Goal: Task Accomplishment & Management: Use online tool/utility

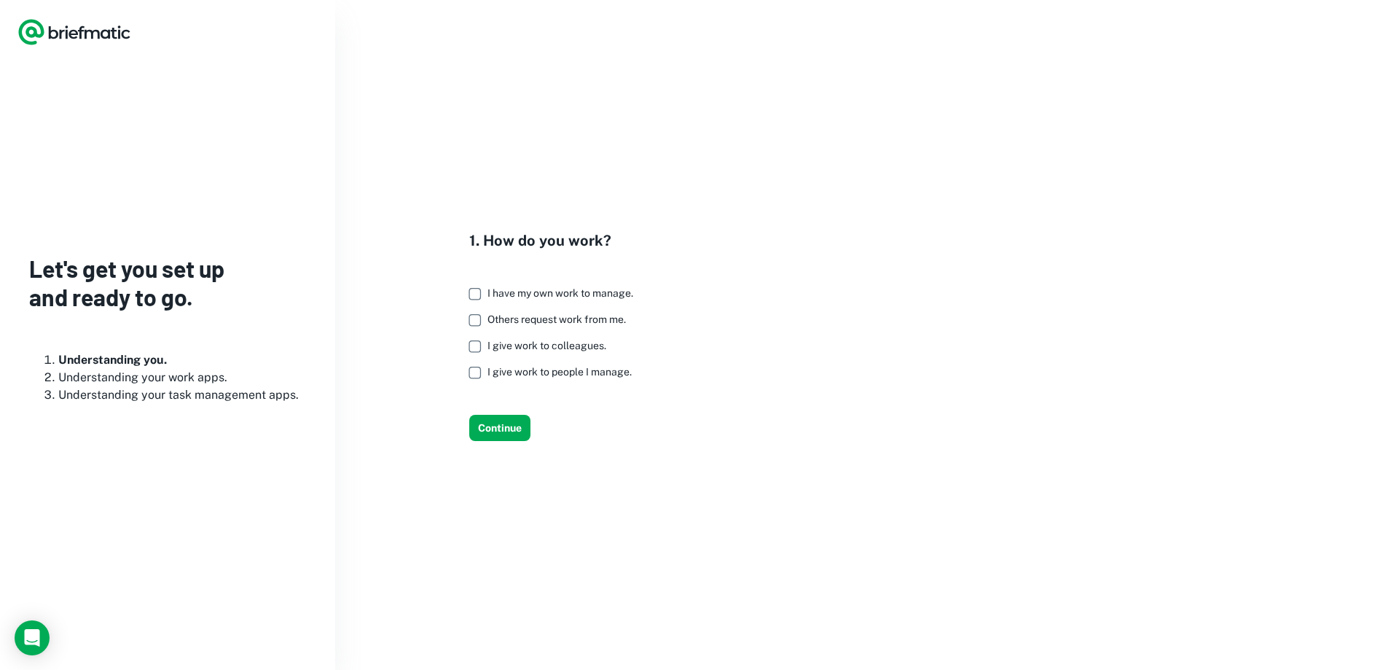
click at [494, 295] on span "I have my own work to manage." at bounding box center [560, 293] width 146 height 12
click at [501, 326] on label "Others request work from me." at bounding box center [547, 320] width 172 height 26
click at [491, 426] on button "Continue" at bounding box center [499, 428] width 61 height 26
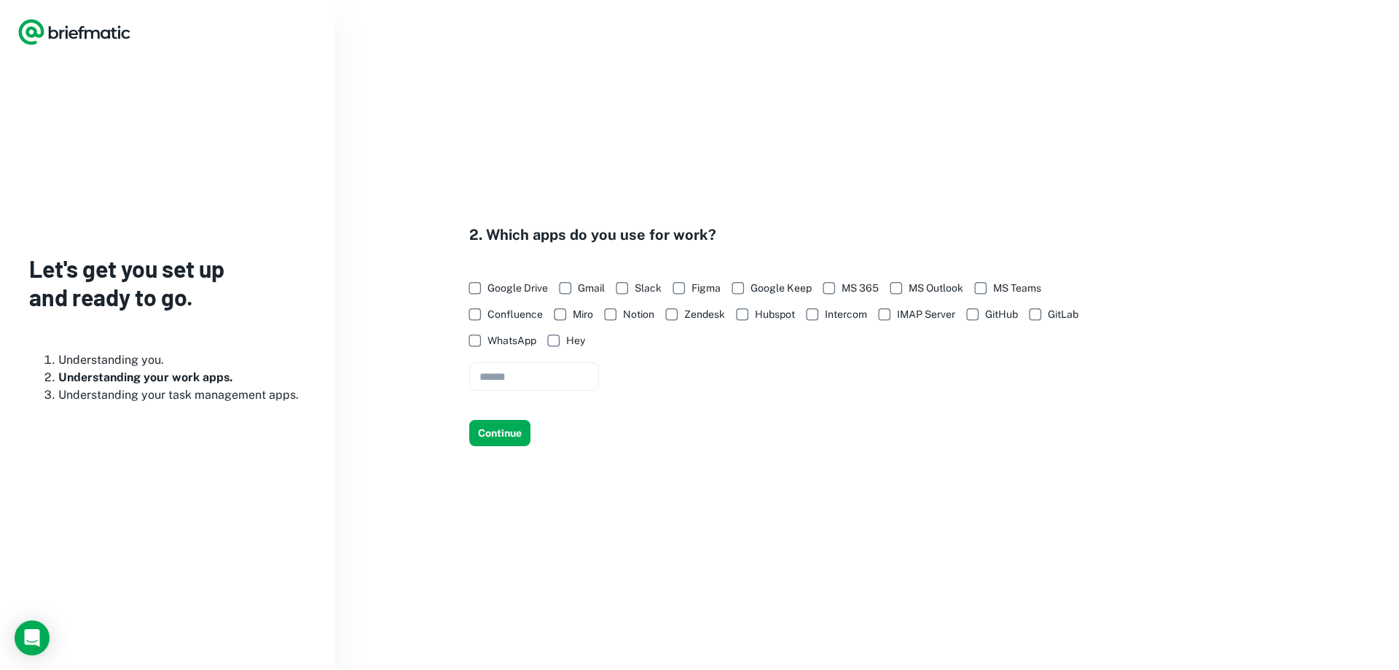
click at [504, 289] on span "Google Drive" at bounding box center [517, 288] width 60 height 16
click at [653, 294] on span "Slack" at bounding box center [648, 288] width 27 height 16
click at [1005, 294] on span "MS Teams" at bounding box center [1017, 288] width 48 height 16
click at [509, 365] on input "text" at bounding box center [534, 376] width 130 height 28
click at [488, 413] on div "2. Which apps do you use for work? Google Drive Gmail Slack Figma Google Keep M…" at bounding box center [726, 335] width 746 height 222
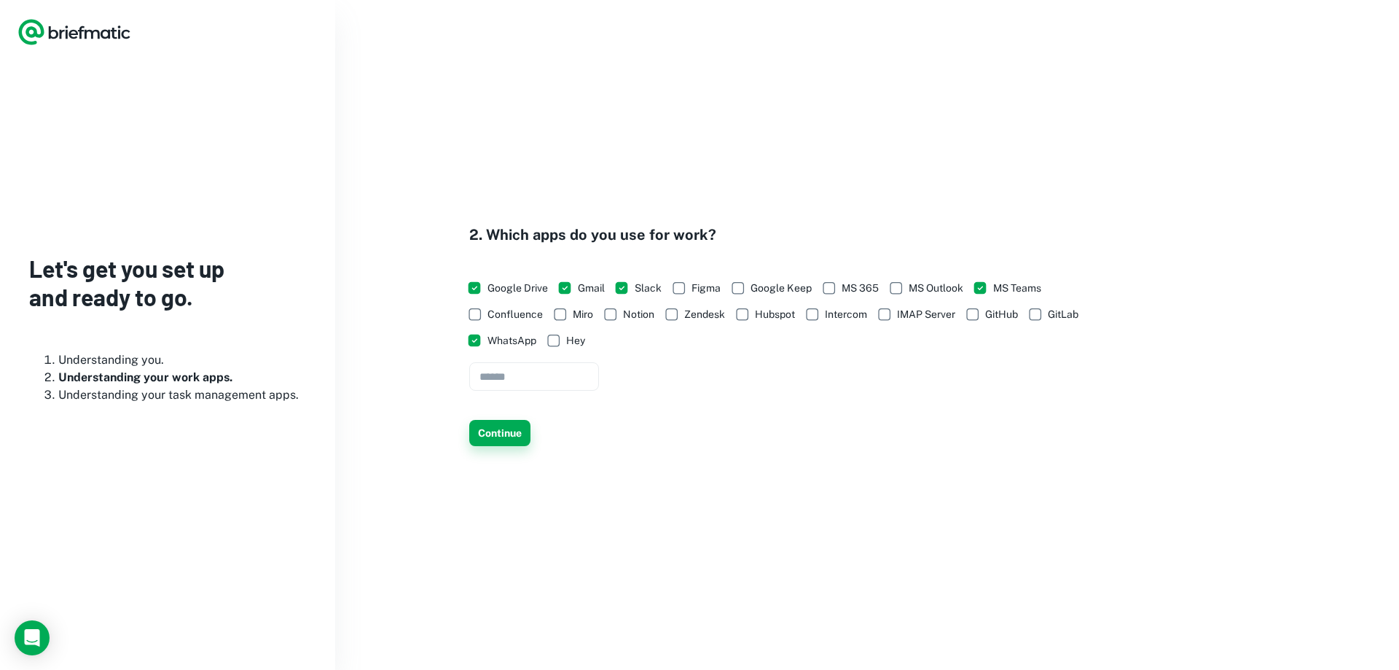
click at [484, 431] on button "Continue" at bounding box center [499, 433] width 61 height 26
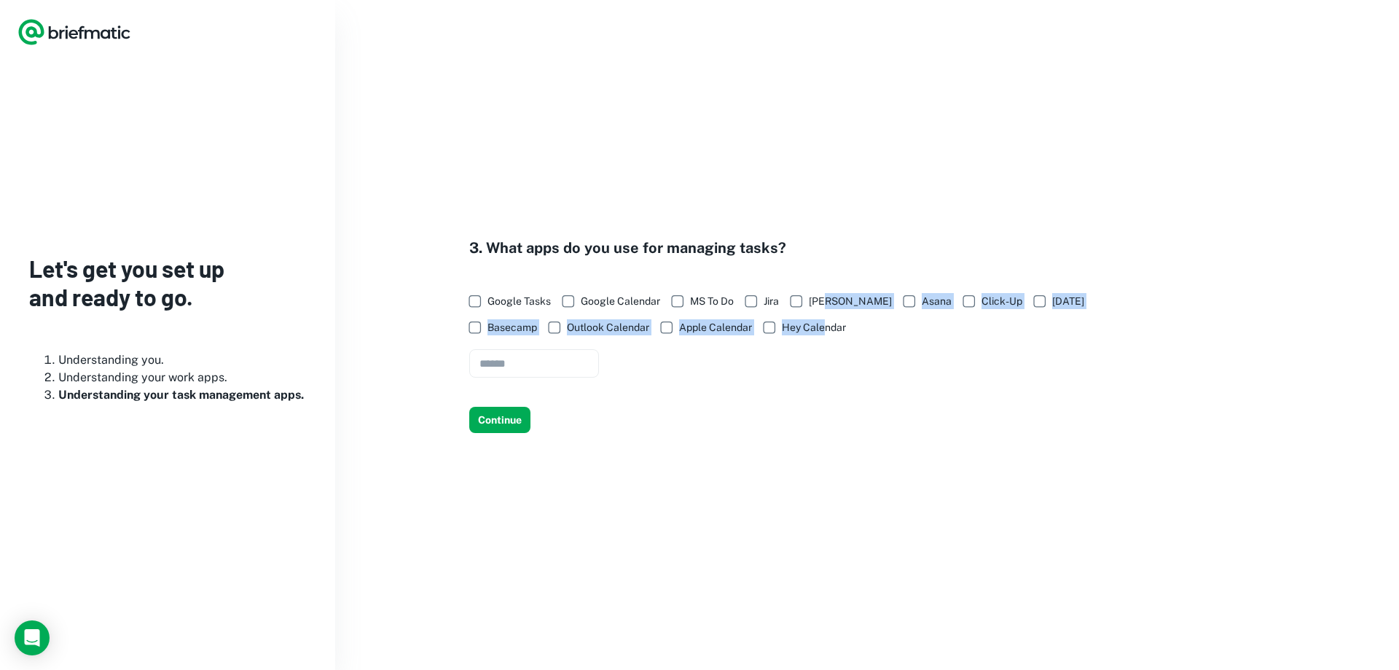
click at [826, 313] on div "Google Tasks Google Calendar MS To Do Jira [PERSON_NAME] Asana Click-Up [DATE] …" at bounding box center [783, 333] width 629 height 90
click at [826, 307] on span "[PERSON_NAME]" at bounding box center [850, 301] width 83 height 16
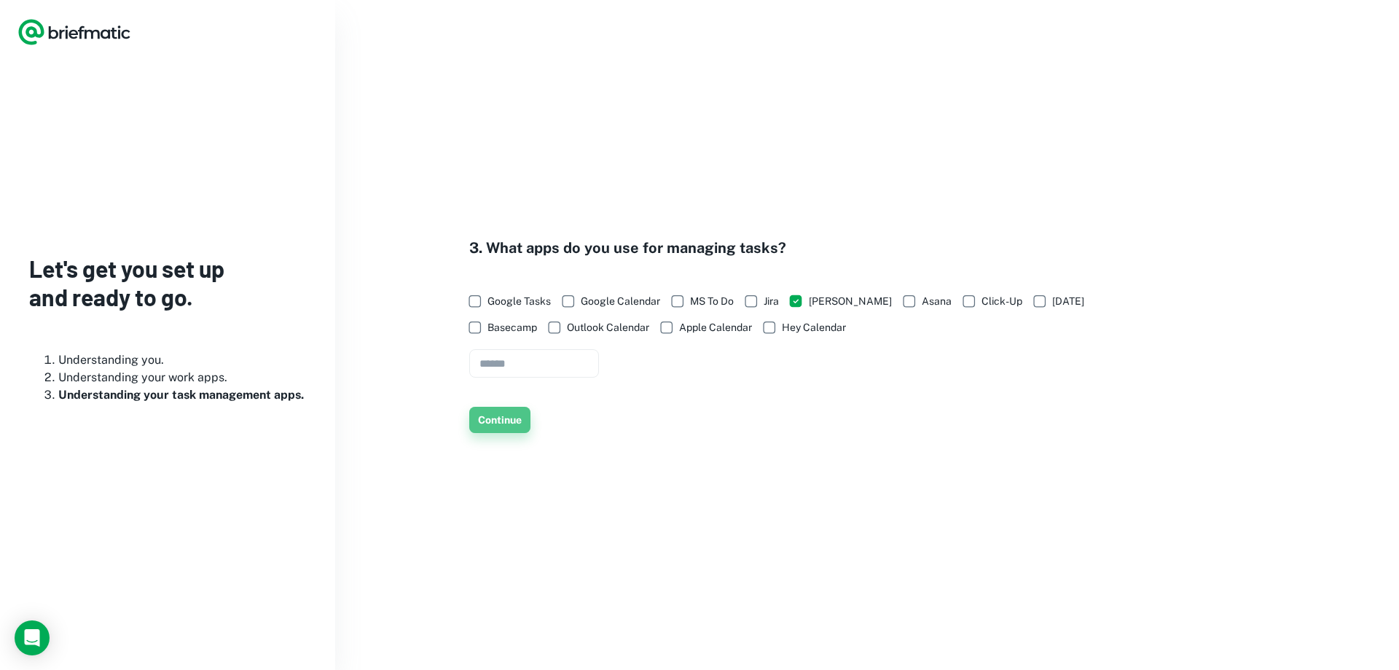
click at [488, 423] on button "Continue" at bounding box center [499, 420] width 61 height 26
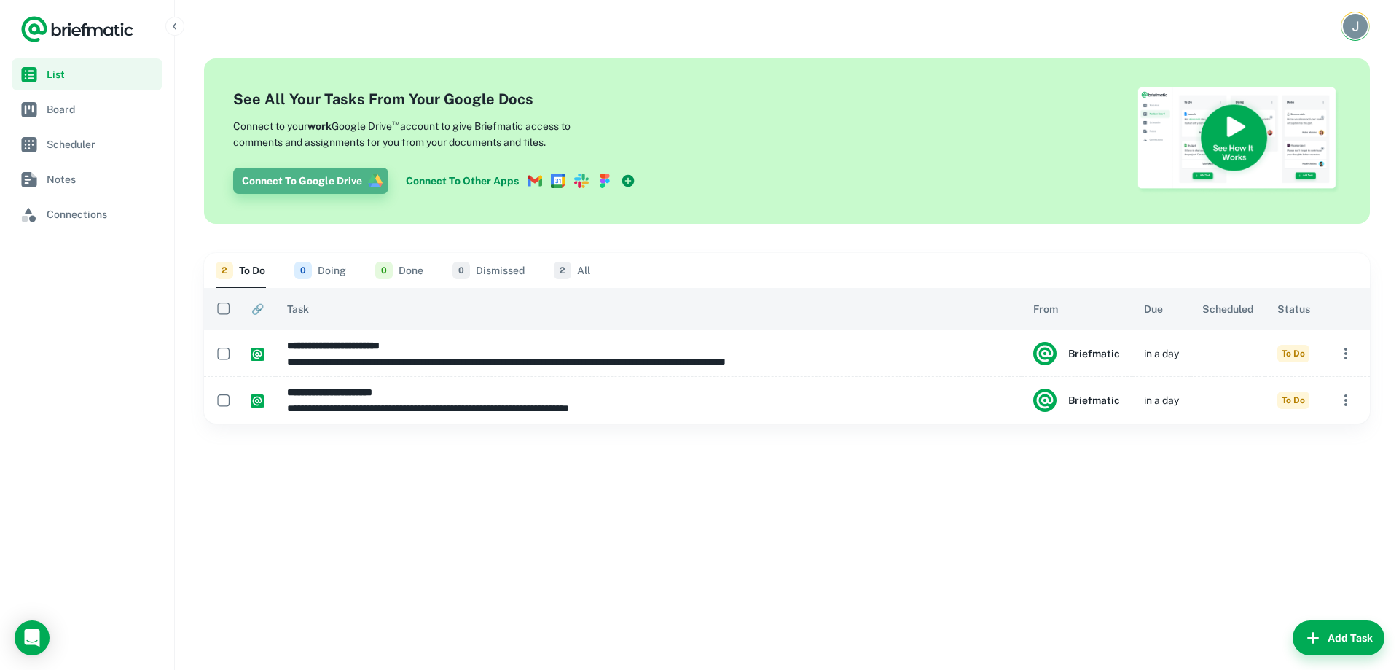
click at [265, 181] on button "Connect To Google Drive" at bounding box center [310, 181] width 155 height 26
click at [1209, 132] on img at bounding box center [1239, 140] width 204 height 107
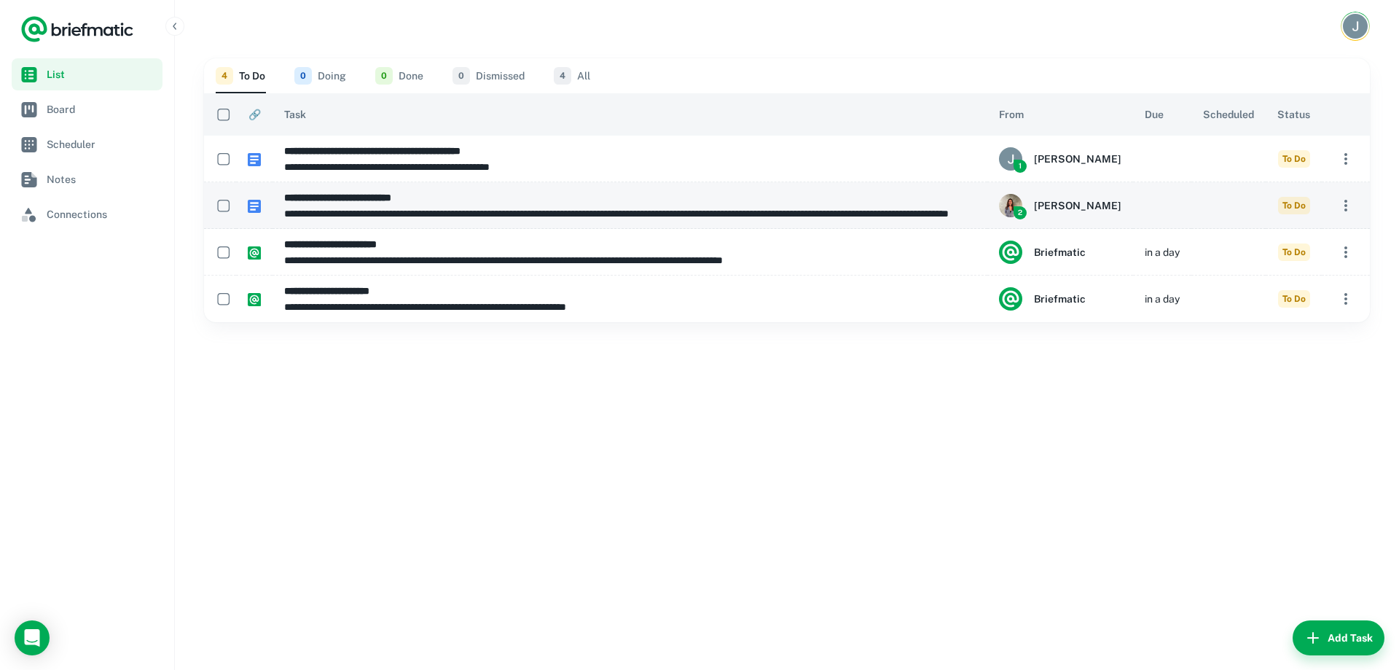
click at [656, 215] on p "**********" at bounding box center [625, 213] width 683 height 16
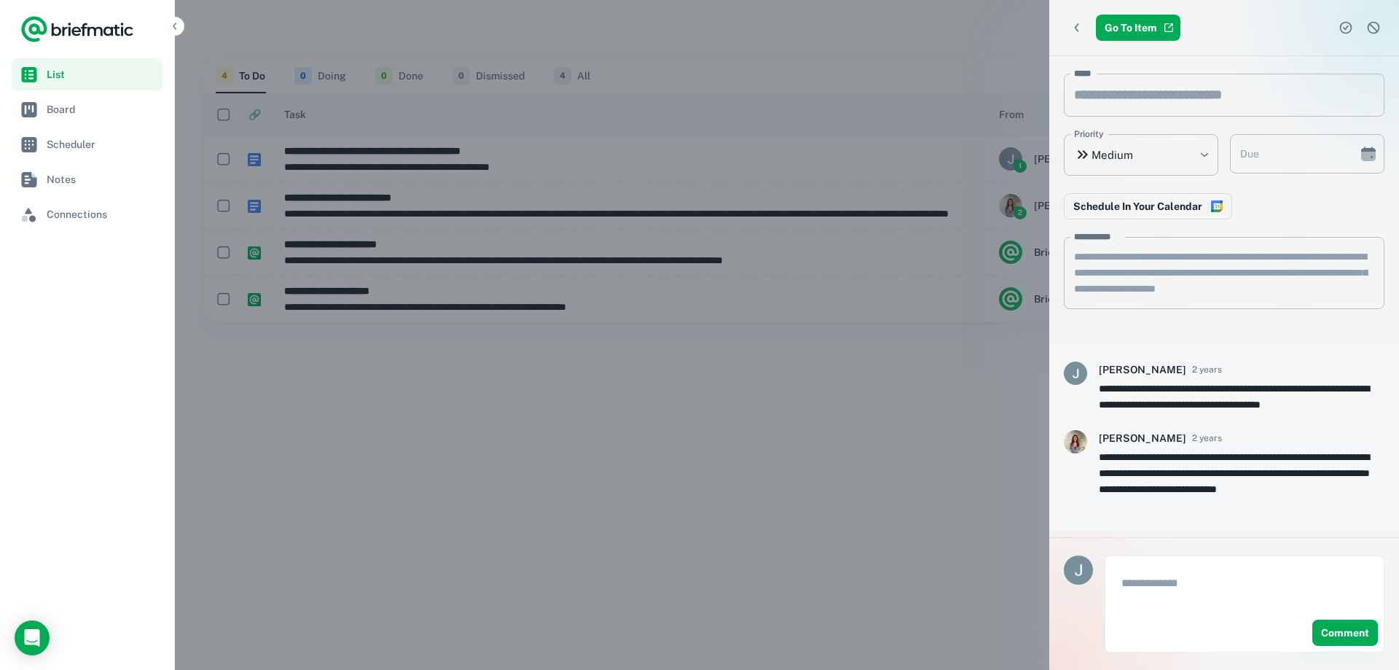
click at [721, 479] on div at bounding box center [699, 335] width 1399 height 670
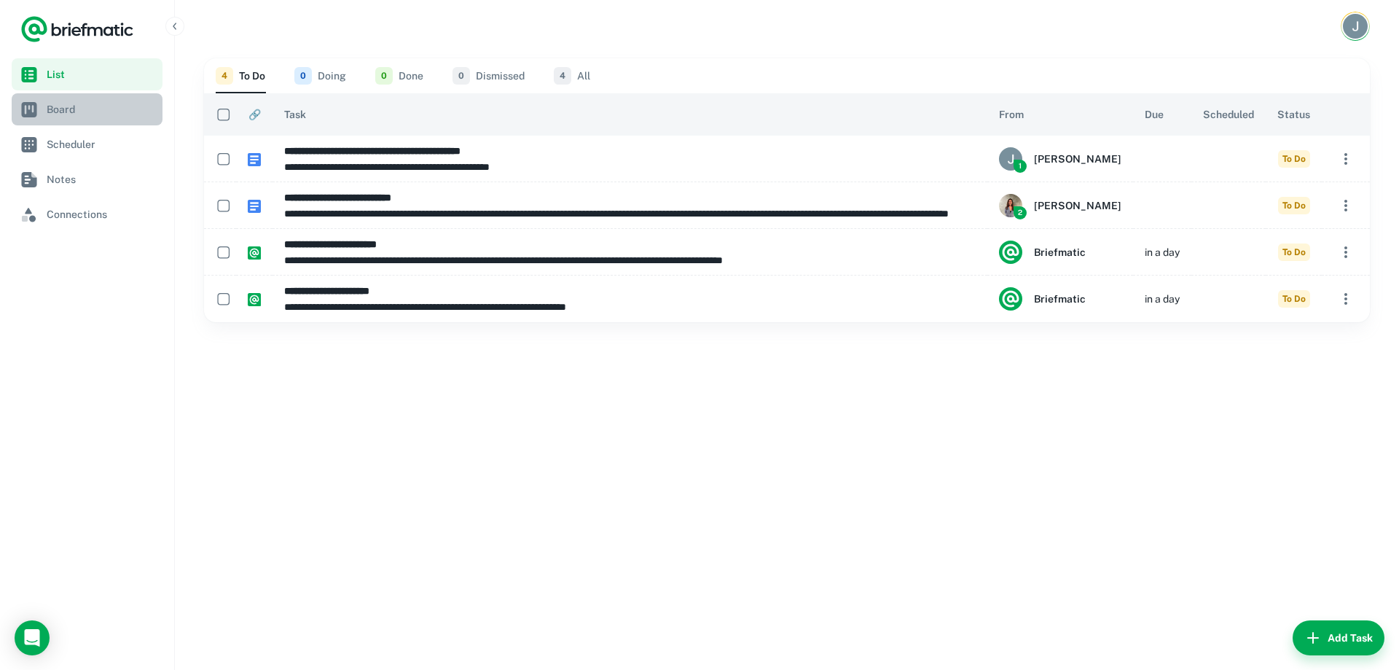
click at [102, 119] on link "Board" at bounding box center [87, 109] width 151 height 32
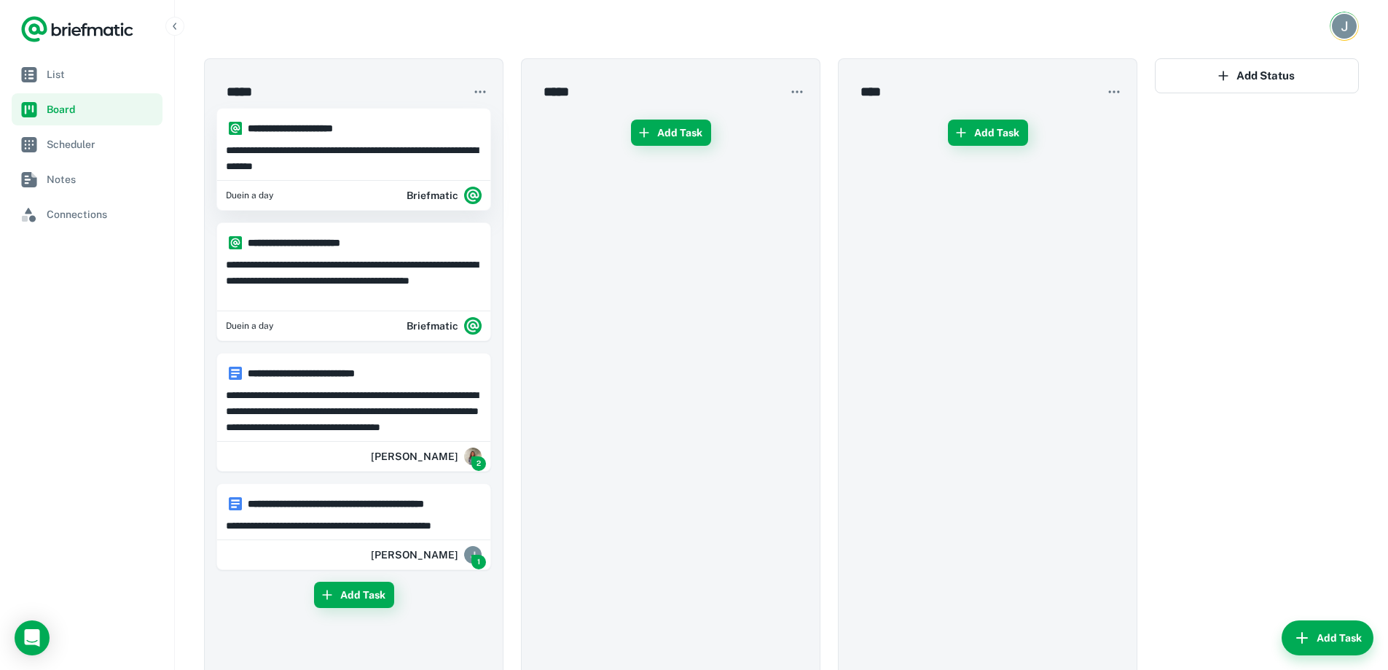
scroll to position [87, 0]
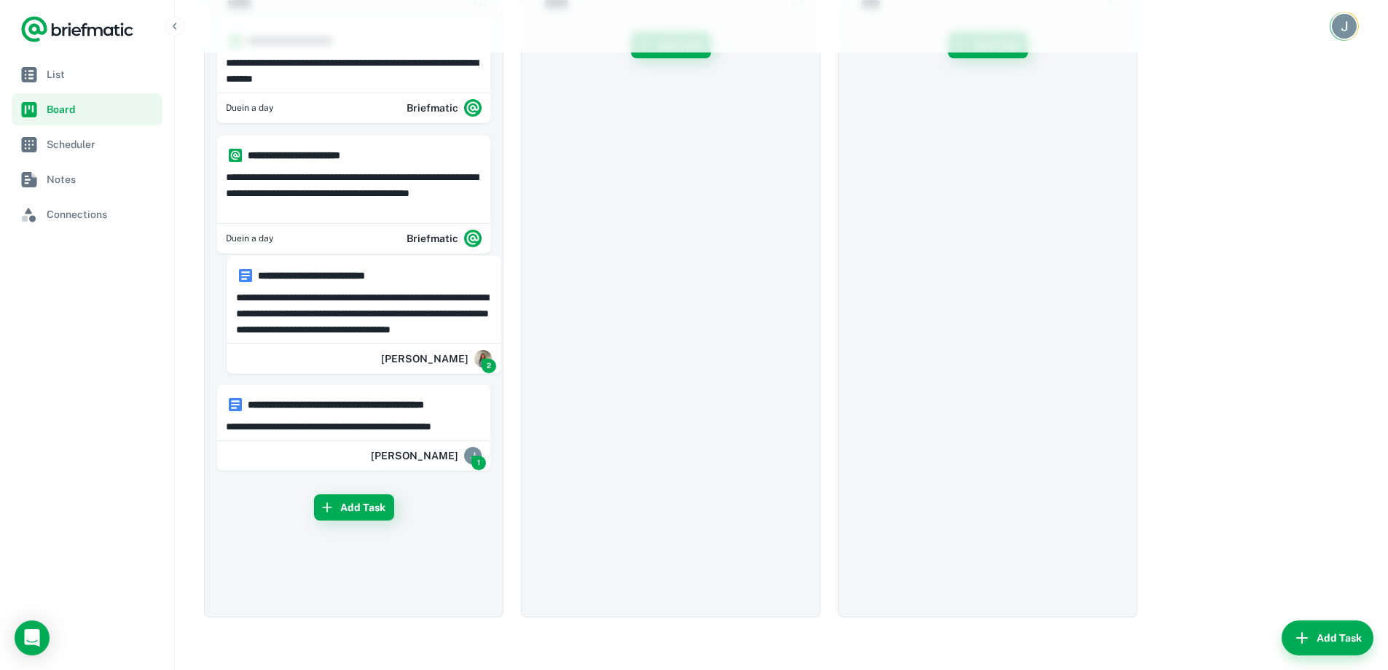
drag, startPoint x: 370, startPoint y: 314, endPoint x: 0, endPoint y: 349, distance: 371.8
click at [0, 349] on div "**********" at bounding box center [694, 291] width 1388 height 757
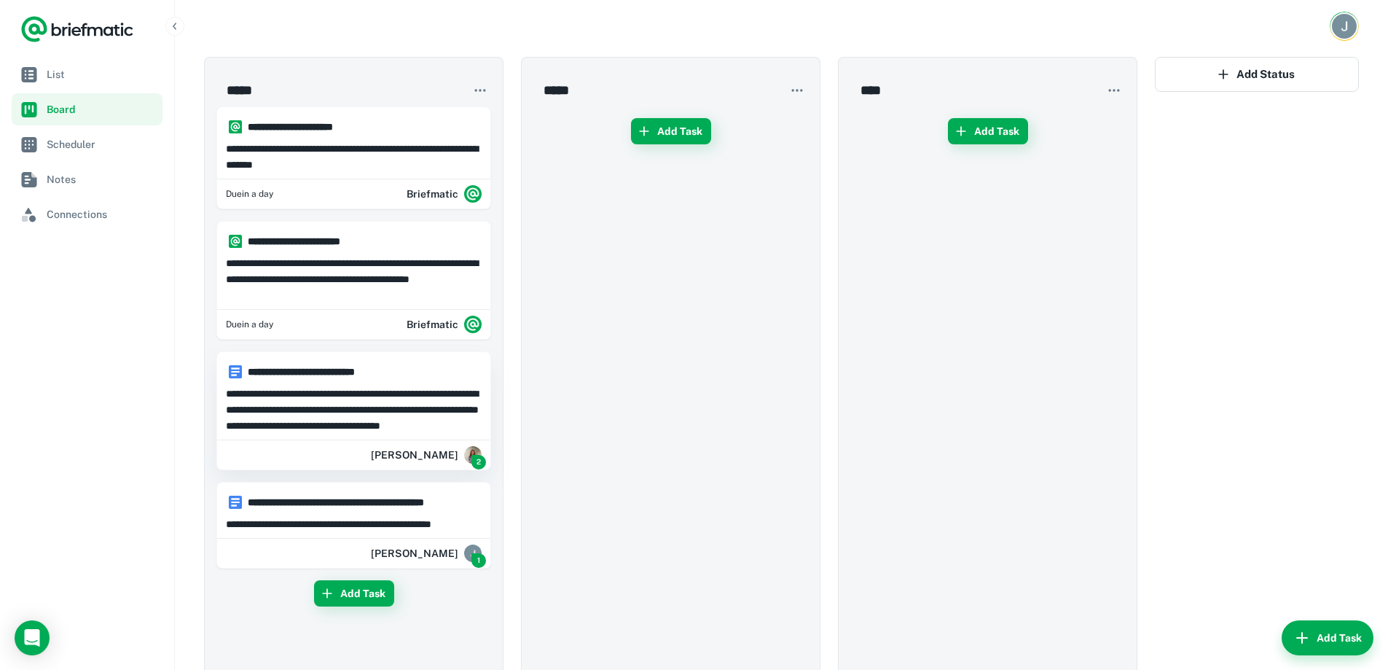
scroll to position [0, 0]
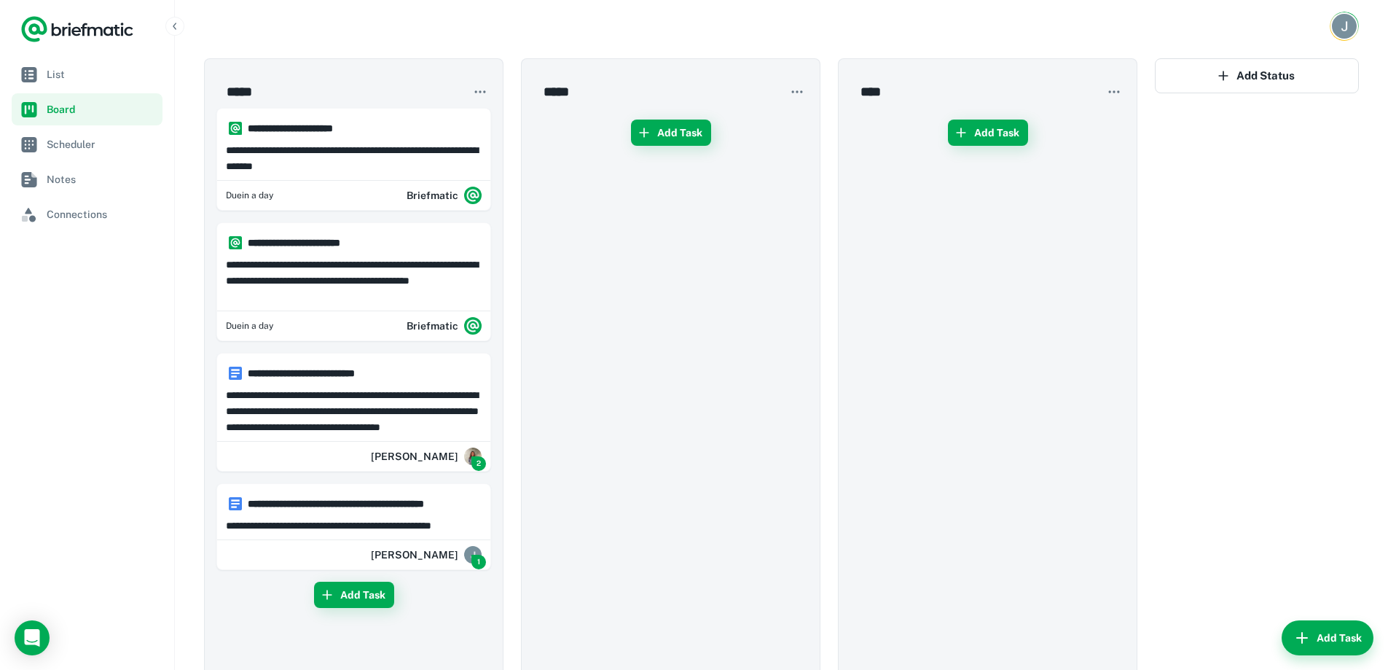
click at [361, 399] on p "**********" at bounding box center [354, 411] width 256 height 48
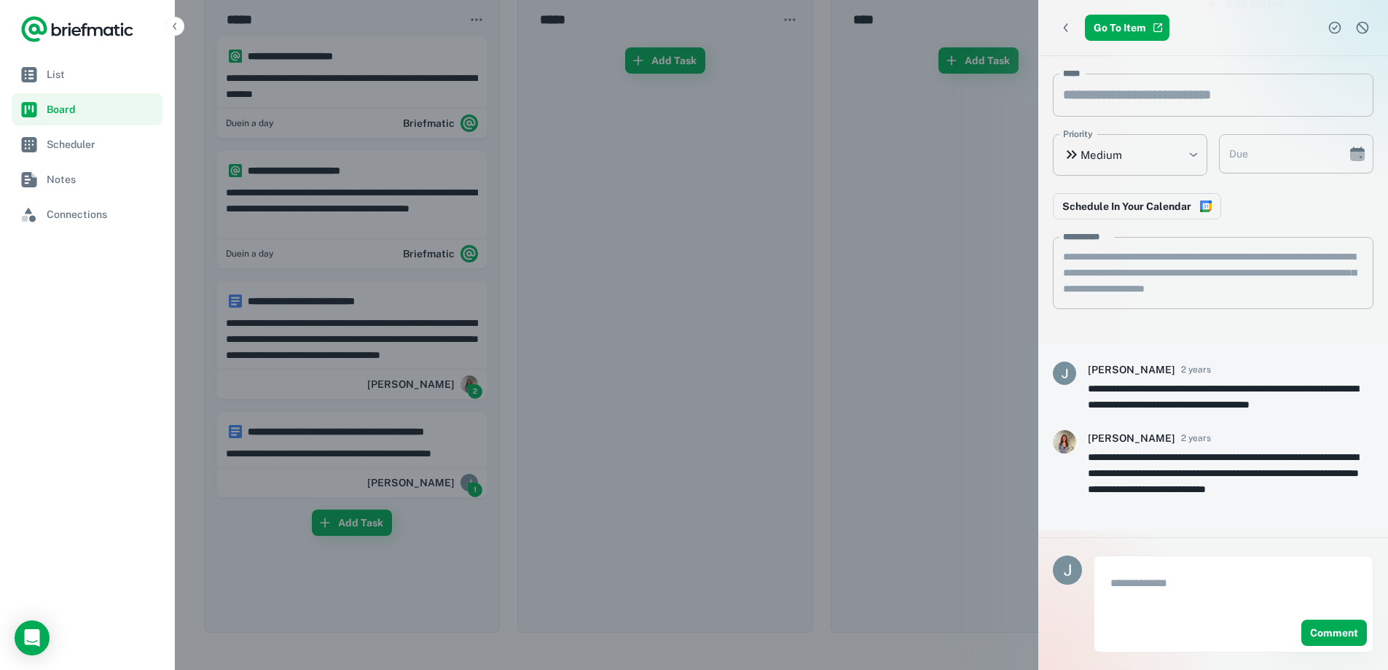
scroll to position [73, 0]
click at [1365, 21] on icon "Dismiss task" at bounding box center [1362, 27] width 15 height 15
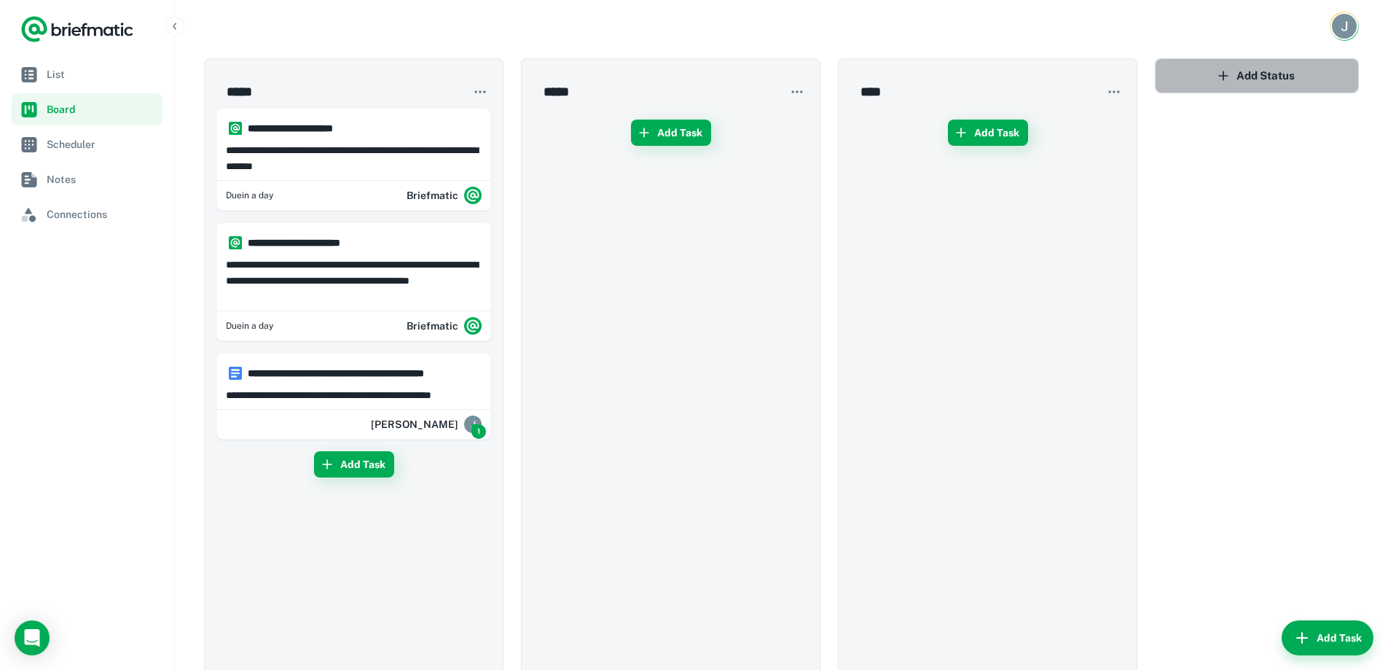
click at [1176, 74] on button "Add Status" at bounding box center [1257, 75] width 204 height 35
click at [1205, 197] on div "​" at bounding box center [1257, 393] width 204 height 670
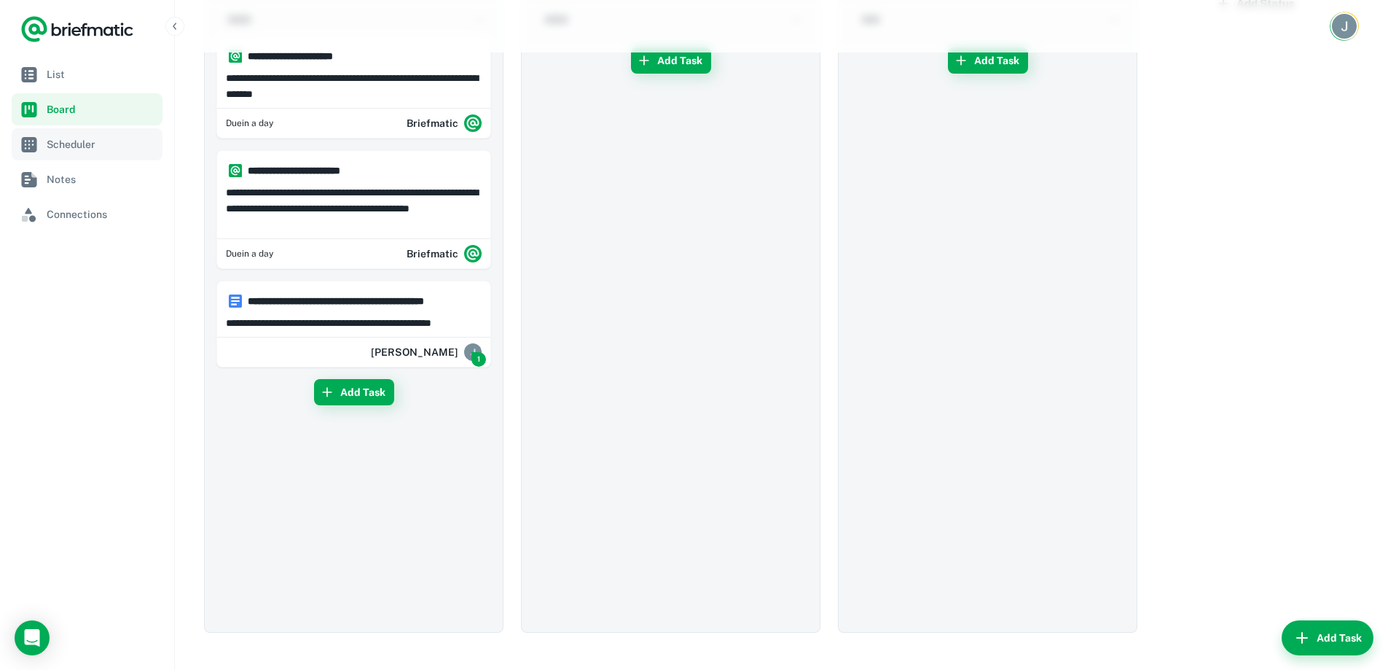
scroll to position [73, 0]
click at [140, 136] on span "Scheduler" at bounding box center [102, 144] width 110 height 16
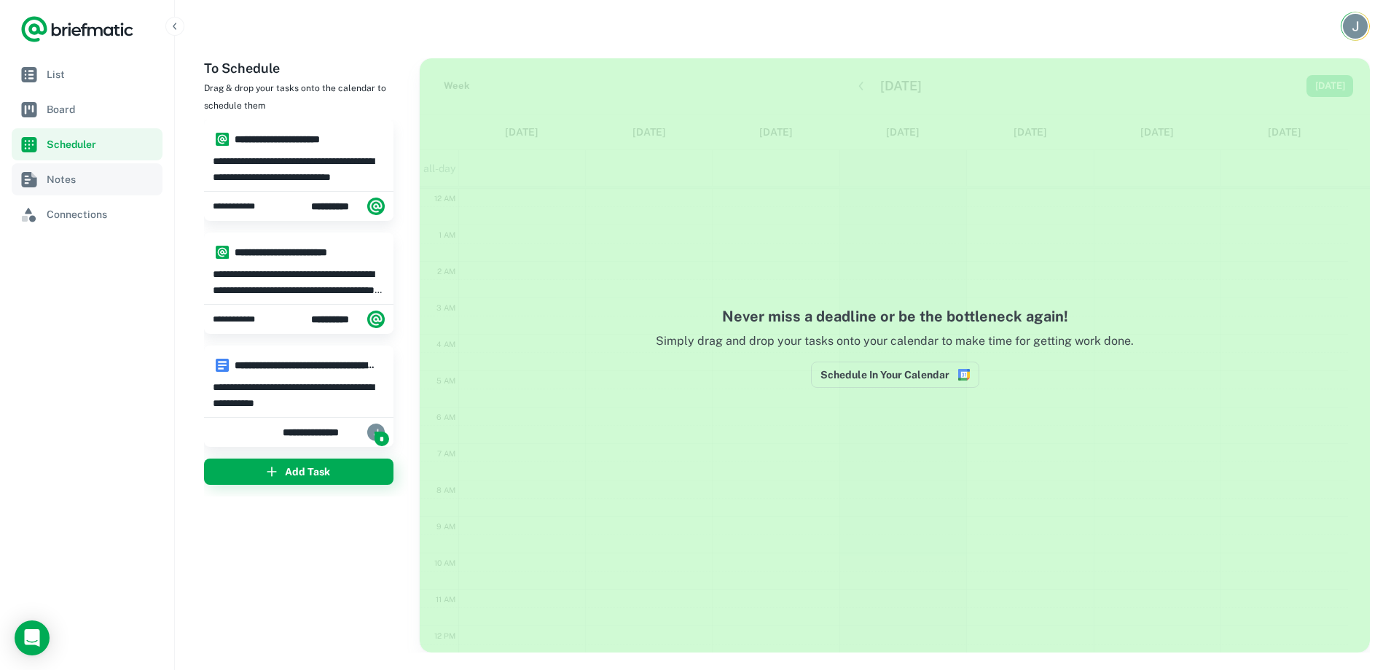
scroll to position [219, 0]
click at [105, 176] on span "Notes" at bounding box center [102, 179] width 110 height 16
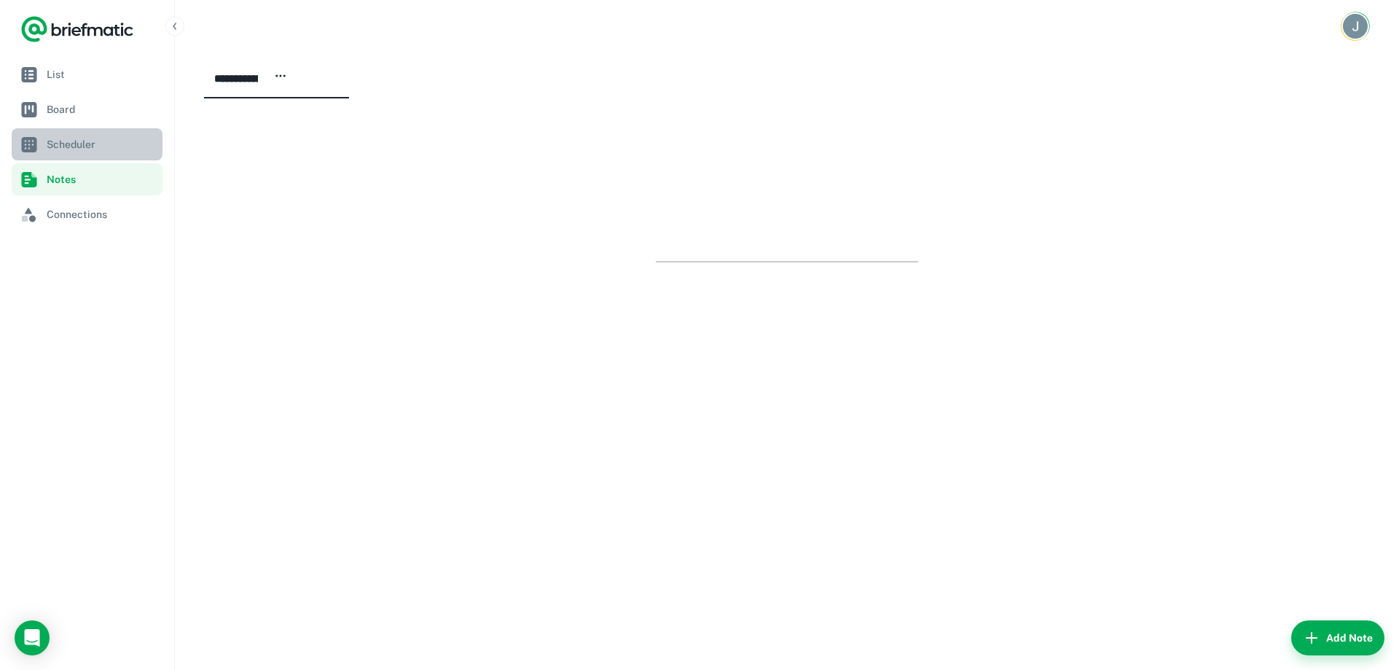
click at [89, 139] on span "Scheduler" at bounding box center [102, 144] width 110 height 16
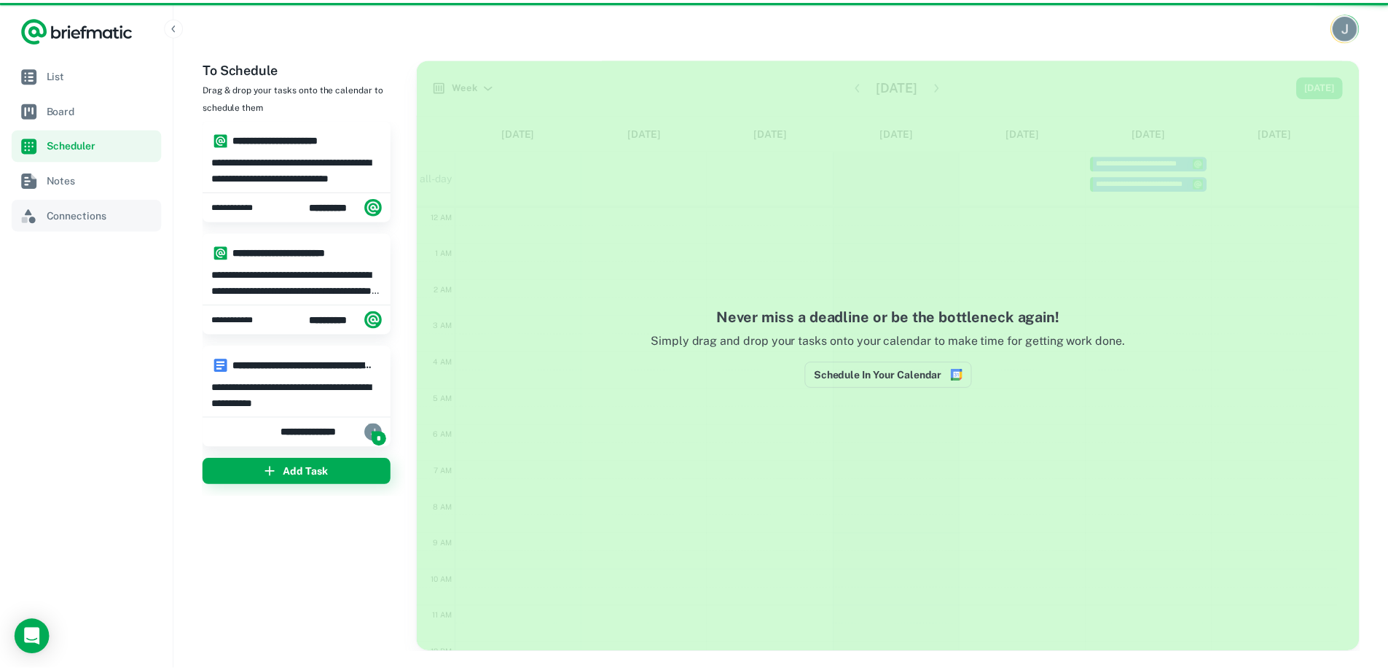
scroll to position [219, 0]
click at [89, 208] on span "Connections" at bounding box center [102, 214] width 110 height 16
